Goal: Check status: Check status

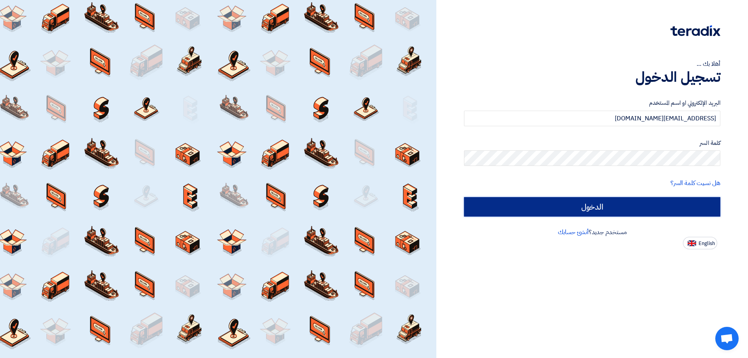
click at [597, 205] on input "الدخول" at bounding box center [592, 206] width 256 height 19
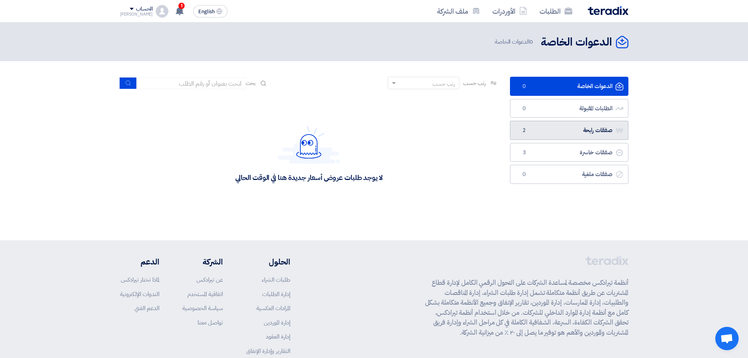
click at [582, 127] on link "صفقات رابحة صفقات رابحة 2" at bounding box center [569, 130] width 118 height 19
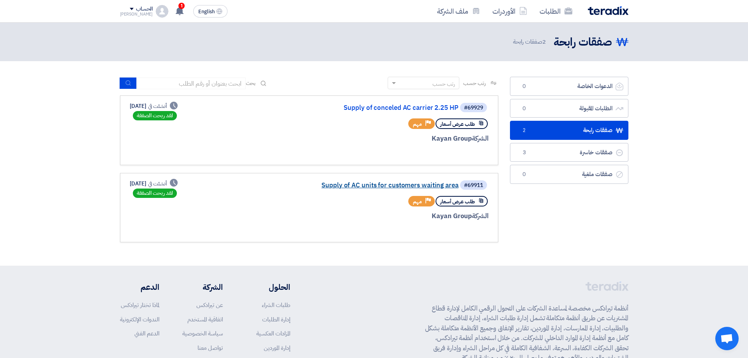
click at [385, 187] on link "Supply of AC units for customers waiting area" at bounding box center [381, 185] width 156 height 7
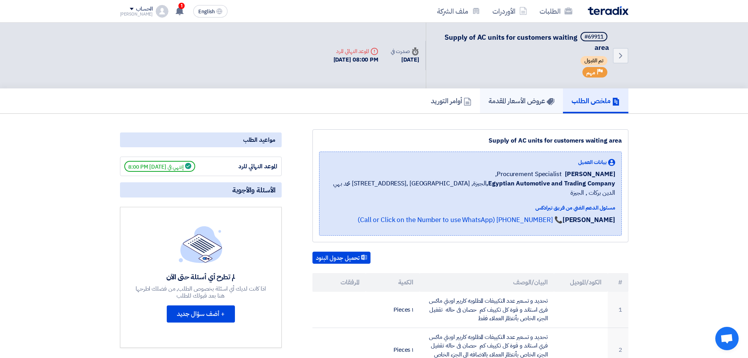
click at [521, 99] on h5 "عروض الأسعار المقدمة" at bounding box center [522, 100] width 66 height 9
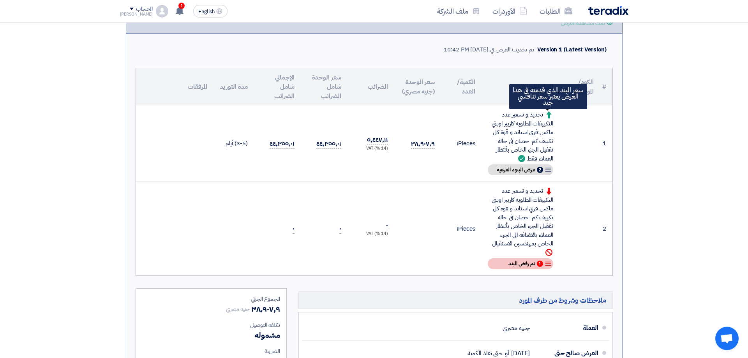
scroll to position [98, 0]
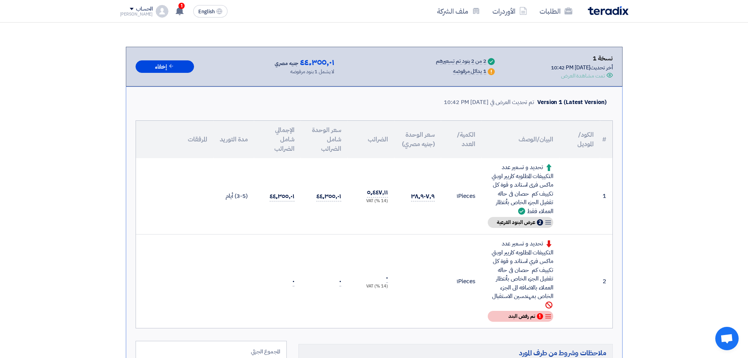
drag, startPoint x: 473, startPoint y: 71, endPoint x: 433, endPoint y: 69, distance: 40.1
click at [453, 70] on div "1 بدائل مرفوضه" at bounding box center [469, 72] width 33 height 6
click at [417, 68] on div "Warn 1 بدائل مرفوضه" at bounding box center [445, 71] width 101 height 9
click at [458, 55] on div "نسخة 1 أخر تحديث [DATE] 10:42 PM Offer is Seen تمت مشاهدة العرض Success 2 من 2 …" at bounding box center [374, 66] width 477 height 26
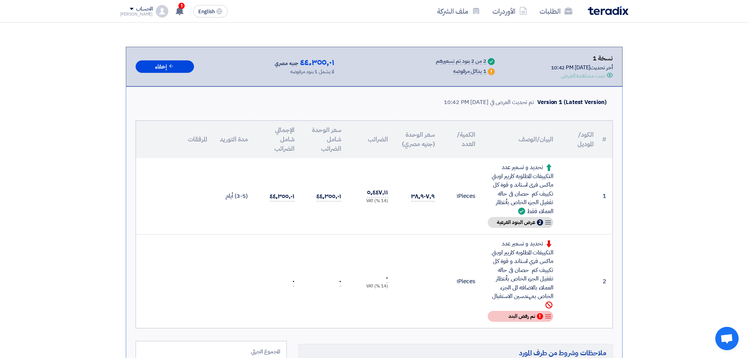
click at [455, 55] on div "نسخة 1 أخر تحديث [DATE] 10:42 PM Offer is Seen تمت مشاهدة العرض Success 2 من 2 …" at bounding box center [374, 66] width 477 height 26
click at [449, 60] on div "2 من 2 بنود تم تسعيرهم" at bounding box center [461, 61] width 50 height 6
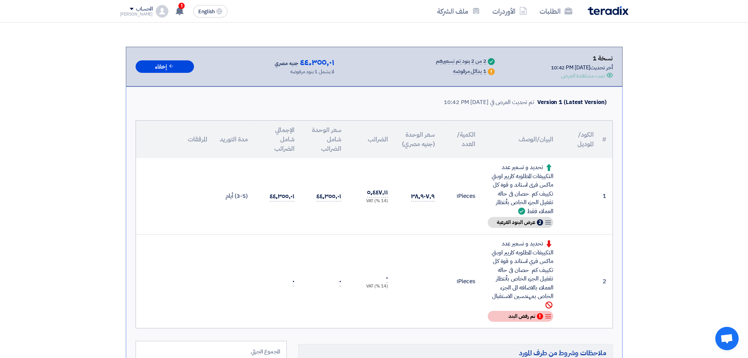
click at [410, 62] on div "Success 2 من 2 بنود تم تسعيرهم" at bounding box center [445, 61] width 101 height 9
click at [418, 73] on div "Warn 1 بدائل مرفوضه" at bounding box center [445, 71] width 101 height 9
click at [364, 118] on div "Version 1 (Latest Version) تم تحديث العرض في [DATE] 10:42 PM # الكود/الموديل ال…" at bounding box center [374, 310] width 497 height 448
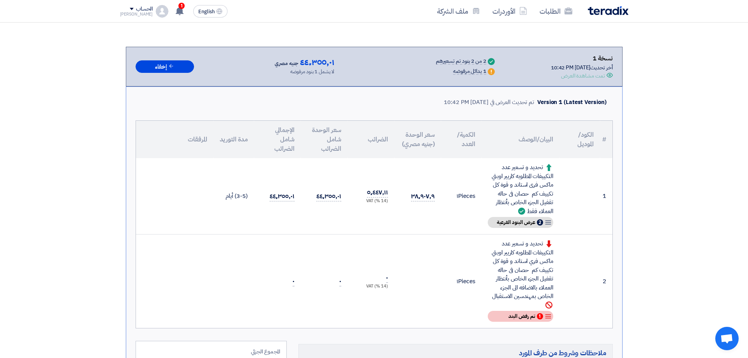
drag, startPoint x: 297, startPoint y: 126, endPoint x: 271, endPoint y: 165, distance: 47.4
click at [272, 155] on th "الإجمالي شامل الضرائب" at bounding box center [277, 139] width 47 height 37
click at [410, 159] on td "٣٨٬٩٠٧٫٩" at bounding box center [417, 196] width 47 height 76
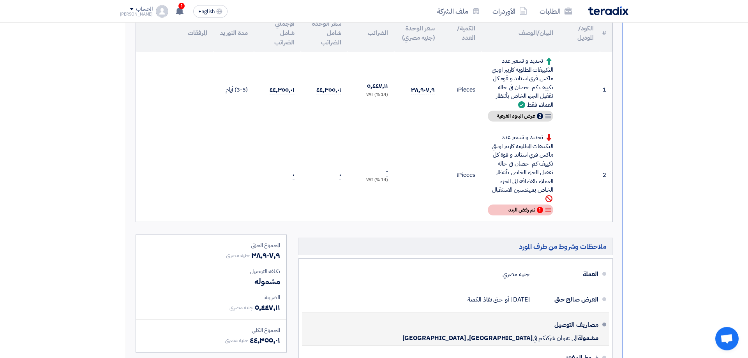
scroll to position [147, 0]
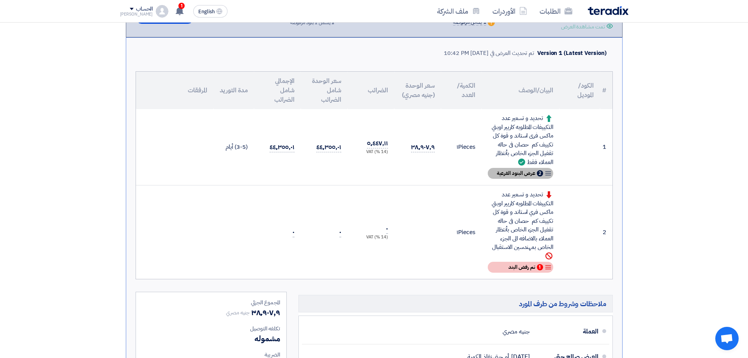
click at [522, 172] on span "عرض البنود الفرعية" at bounding box center [516, 173] width 39 height 5
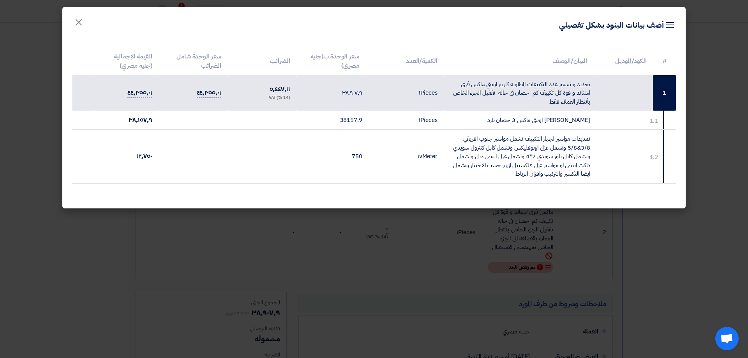
drag, startPoint x: 269, startPoint y: 99, endPoint x: 278, endPoint y: 101, distance: 8.8
click at [278, 101] on div "(14 %) VAT" at bounding box center [262, 98] width 56 height 7
click at [243, 91] on td "٥٬٤٤٧٫١١ (14 %) VAT" at bounding box center [262, 93] width 69 height 36
click at [704, 60] on modal-container "Item breakdown أضف بيانات البنود بشكل تفصيلي × # الكود/الموديل البيان/الوصف الك…" at bounding box center [374, 179] width 748 height 358
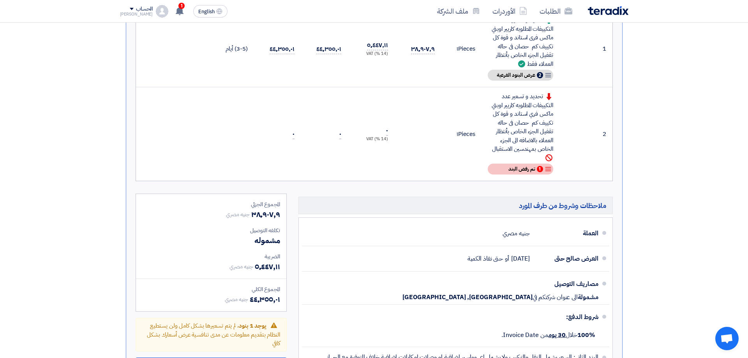
scroll to position [0, 0]
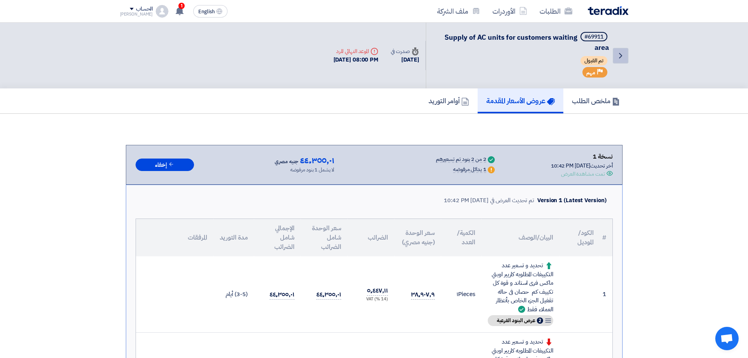
click at [623, 54] on icon "Back" at bounding box center [620, 55] width 9 height 9
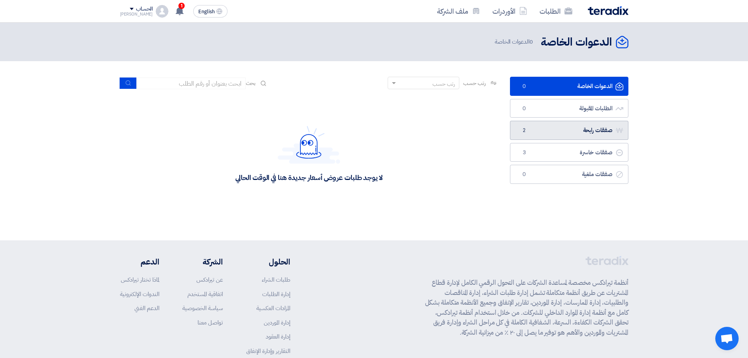
click at [576, 129] on link "صفقات رابحة صفقات رابحة 2" at bounding box center [569, 130] width 118 height 19
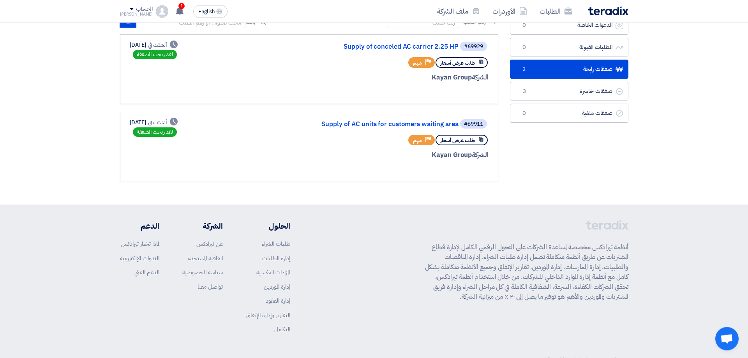
scroll to position [37, 0]
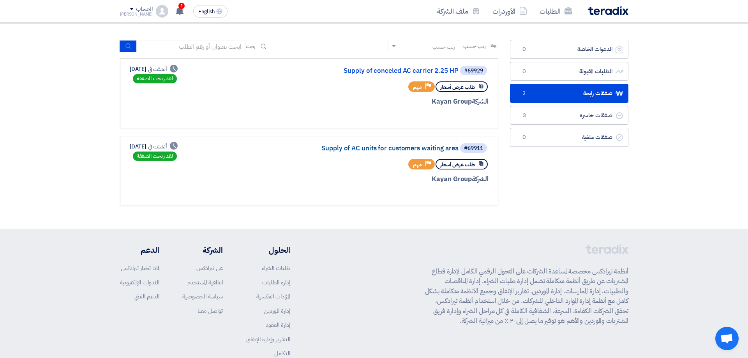
click at [400, 147] on link "Supply of AC units for customers waiting area" at bounding box center [381, 148] width 156 height 7
